Goal: Information Seeking & Learning: Learn about a topic

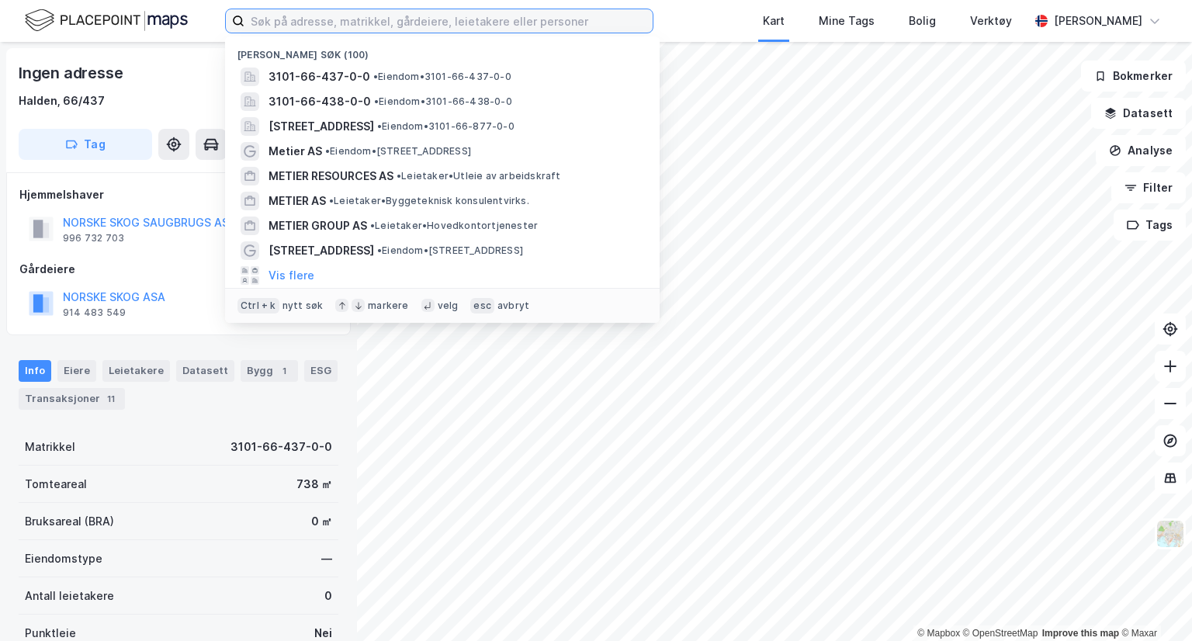
click at [320, 19] on input at bounding box center [448, 20] width 408 height 23
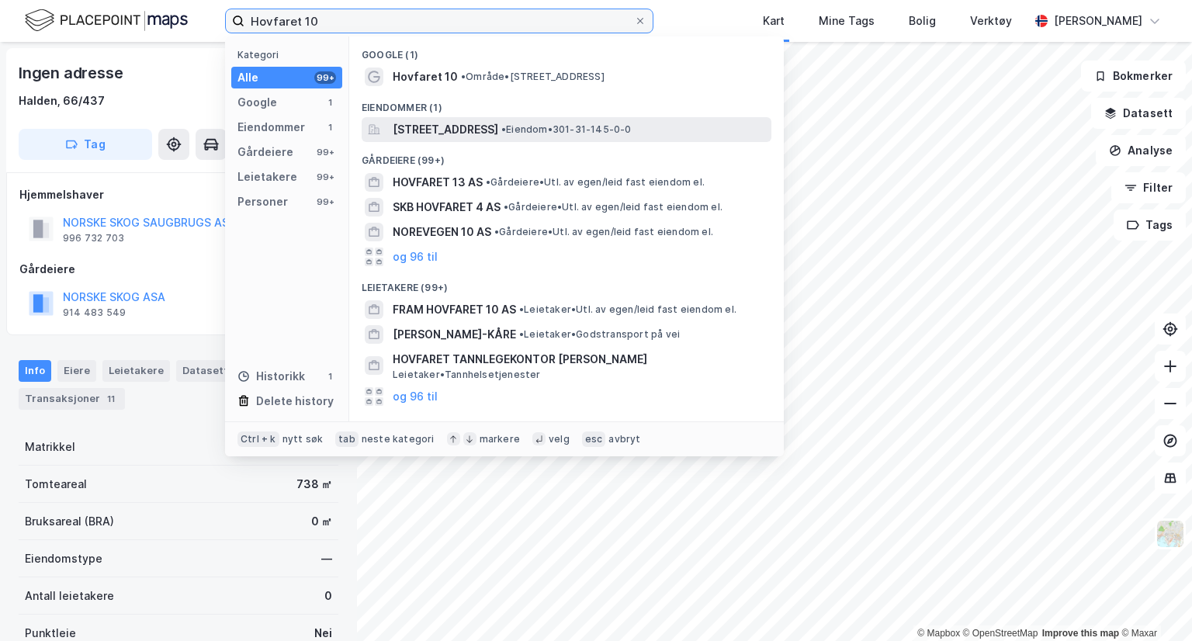
type input "Hovfaret 10"
click at [420, 119] on div "[STREET_ADDRESS] • Eiendom • 301-31-145-0-0" at bounding box center [567, 129] width 410 height 25
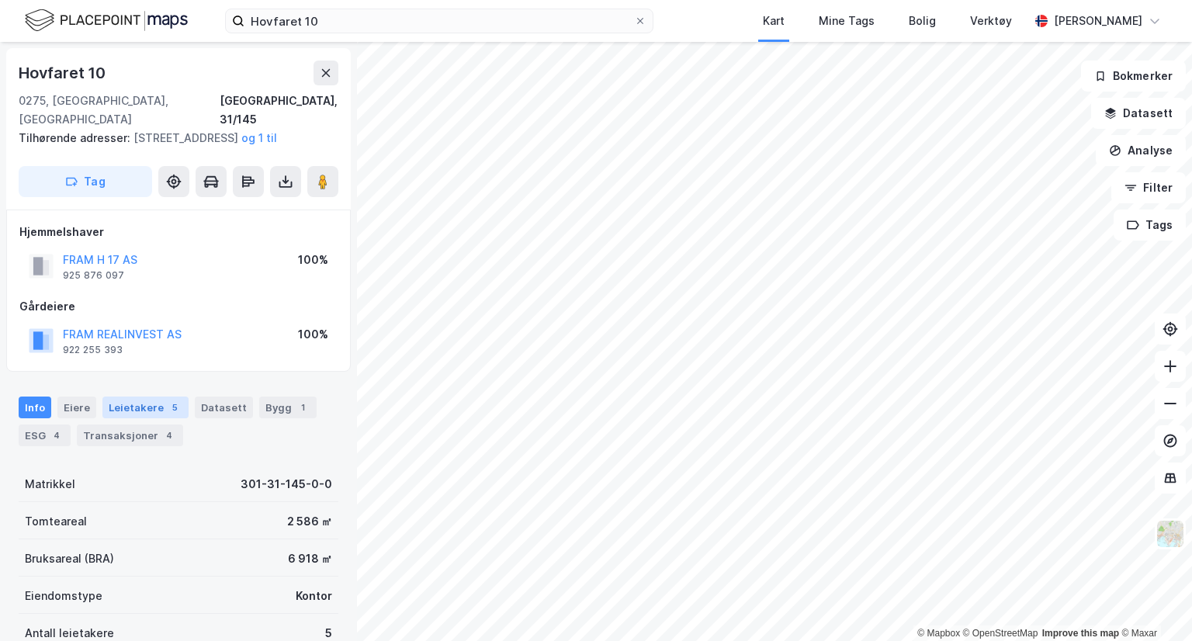
click at [130, 413] on div "Leietakere 5" at bounding box center [145, 407] width 86 height 22
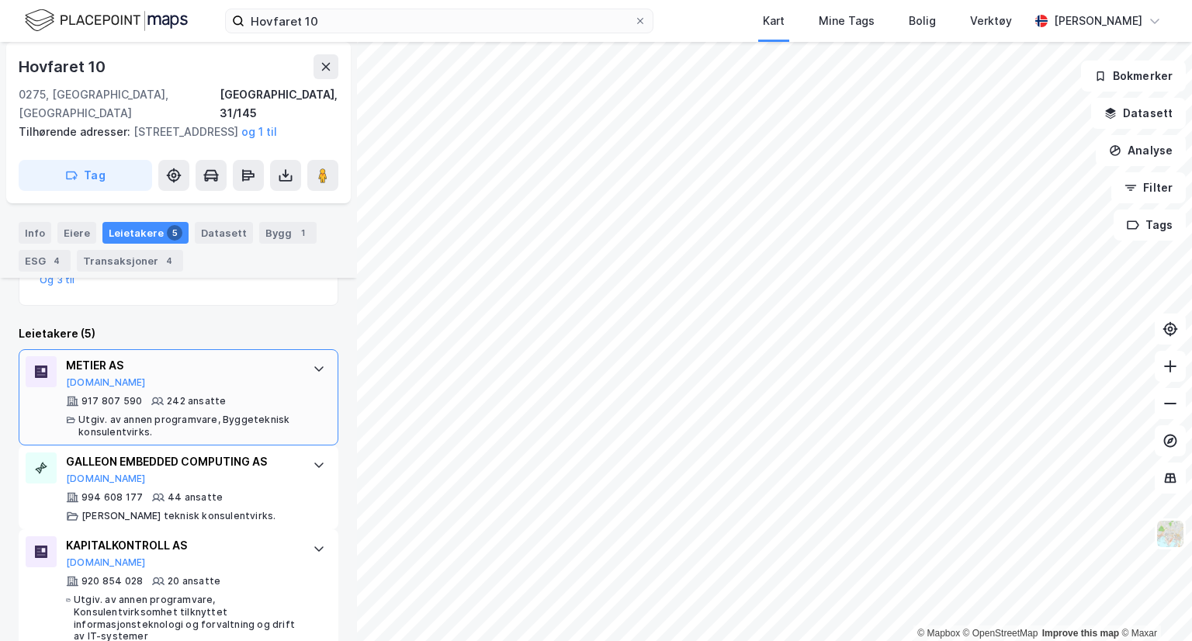
scroll to position [608, 0]
